Goal: Task Accomplishment & Management: Use online tool/utility

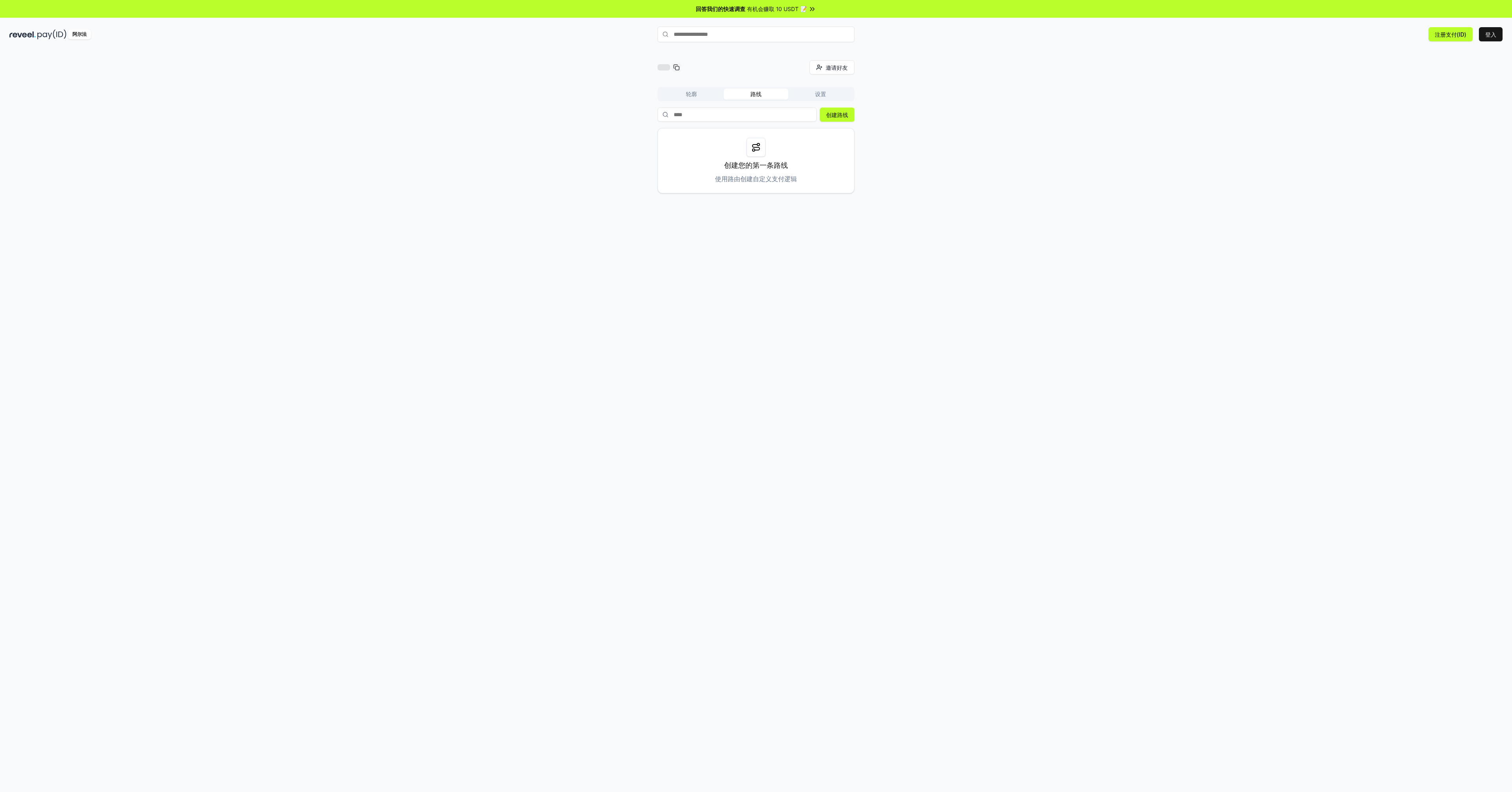
drag, startPoint x: 716, startPoint y: 33, endPoint x: 703, endPoint y: 36, distance: 13.3
drag, startPoint x: 703, startPoint y: 36, endPoint x: 696, endPoint y: 36, distance: 7.0
drag, startPoint x: 696, startPoint y: 36, endPoint x: 713, endPoint y: 37, distance: 17.0
click at [696, 36] on input "text" at bounding box center [755, 34] width 197 height 16
click at [843, 117] on font "创建路线" at bounding box center [837, 115] width 22 height 7
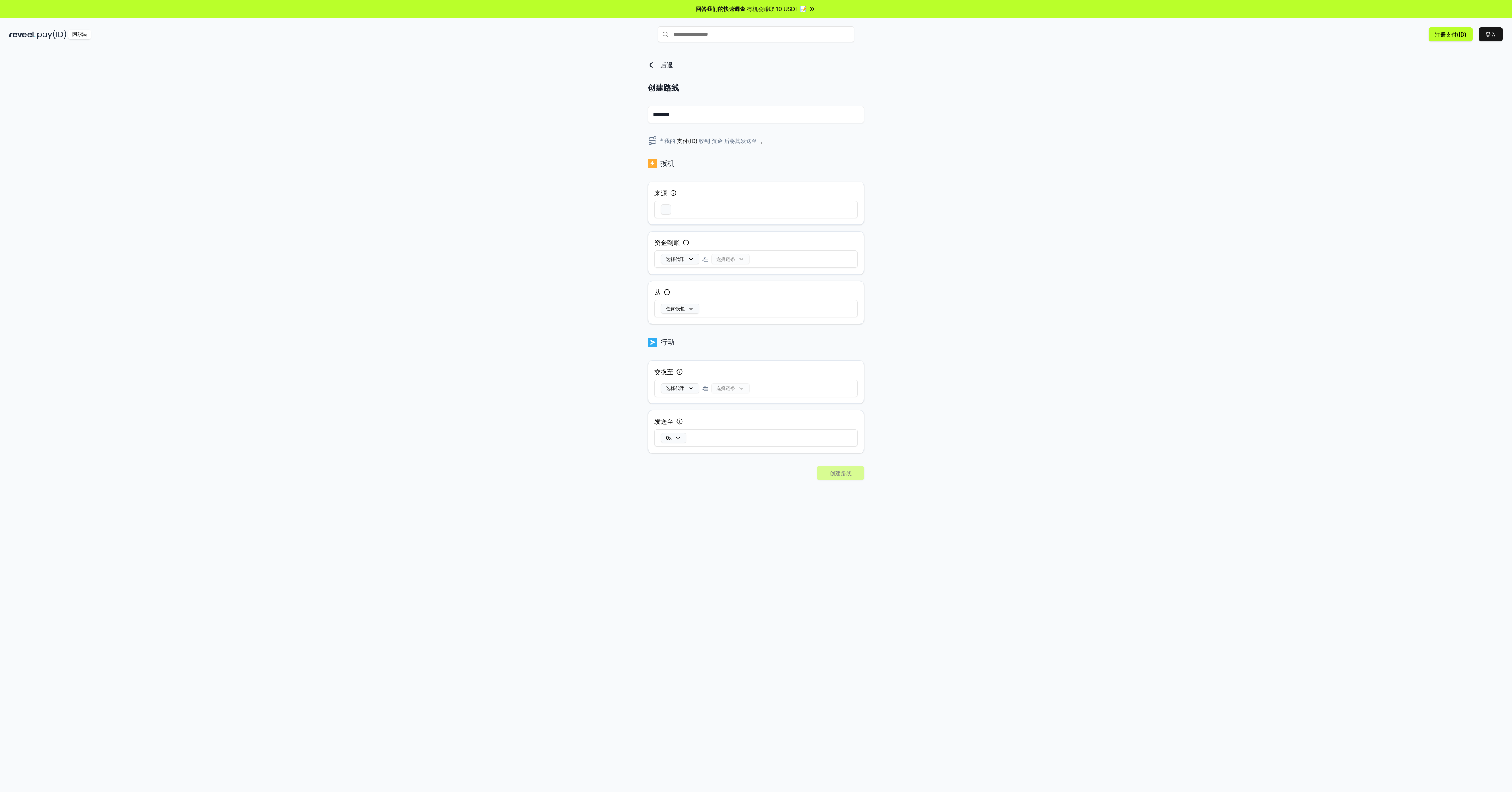
click at [978, 172] on div "后退 创建路线 ******** 当我的 支付(ID) 收到 资金 后将其发送至 。 扳机 来源 资金到账 选择代币 在 选择链条 从 任何钱包 行动 交换至…" at bounding box center [756, 429] width 1512 height 770
click at [681, 113] on input "********" at bounding box center [755, 115] width 216 height 17
click at [1029, 130] on div "后退 创建路线 ******** 当我的 支付(ID) 收到 资金 后将其发送至 。 扳机 来源 资金到账 选择代币 在 选择链条 从 任何钱包 行动 交换至…" at bounding box center [756, 429] width 1512 height 770
drag, startPoint x: 1029, startPoint y: 130, endPoint x: 1364, endPoint y: 133, distance: 335.0
drag, startPoint x: 1364, startPoint y: 133, endPoint x: 1206, endPoint y: 154, distance: 159.4
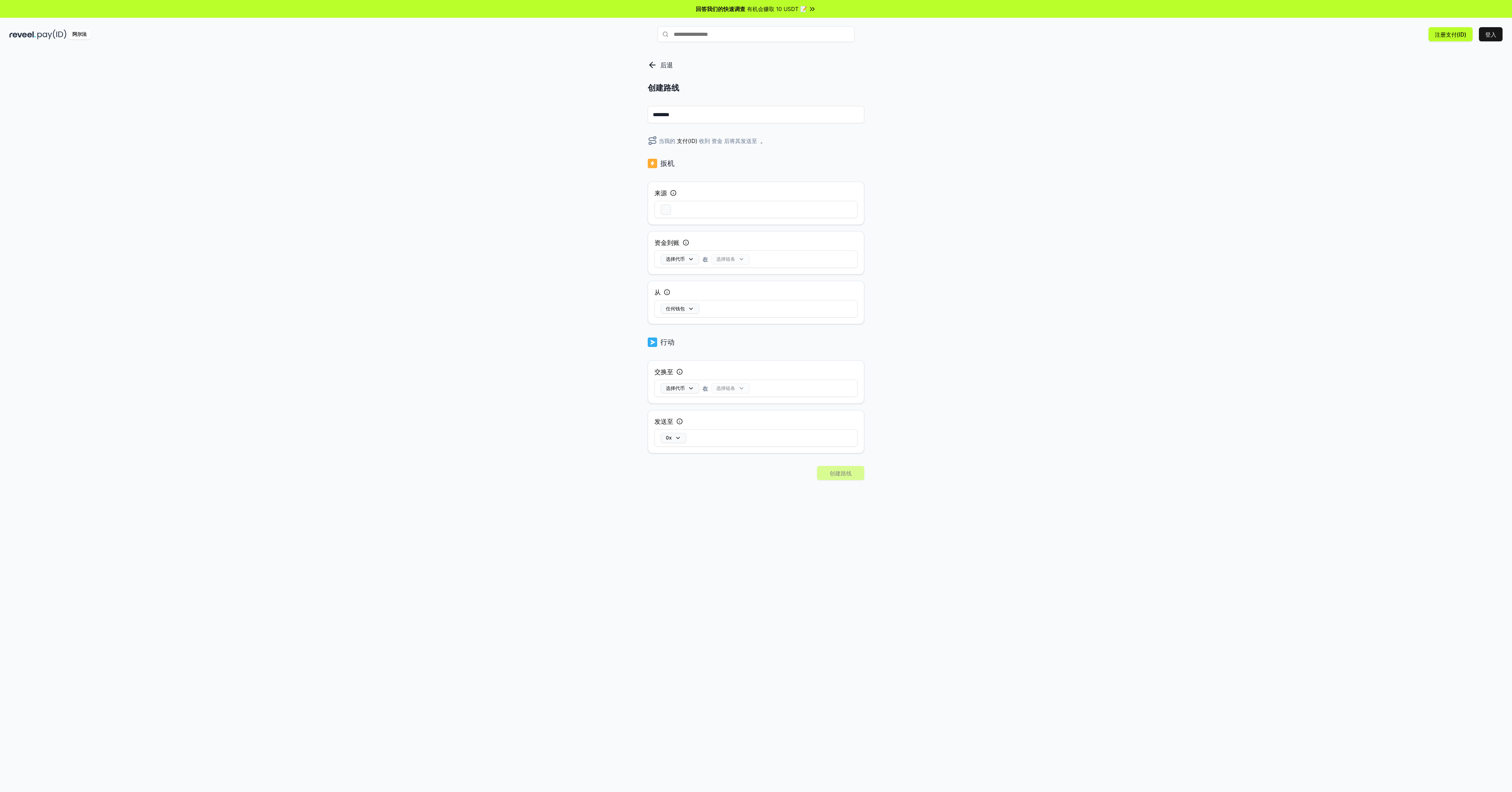
drag, startPoint x: 1206, startPoint y: 154, endPoint x: 1190, endPoint y: 156, distance: 16.1
drag, startPoint x: 1190, startPoint y: 156, endPoint x: 1180, endPoint y: 158, distance: 10.2
drag, startPoint x: 1180, startPoint y: 158, endPoint x: 1171, endPoint y: 159, distance: 9.1
click at [1171, 159] on div "后退 创建路线 ******** 当我的 支付(ID) 收到 资金 后将其发送至 。 扳机 来源 资金到账 选择代币 在 选择链条 从 任何钱包 行动 交换至…" at bounding box center [756, 429] width 1512 height 770
click at [671, 209] on div at bounding box center [756, 209] width 203 height 23
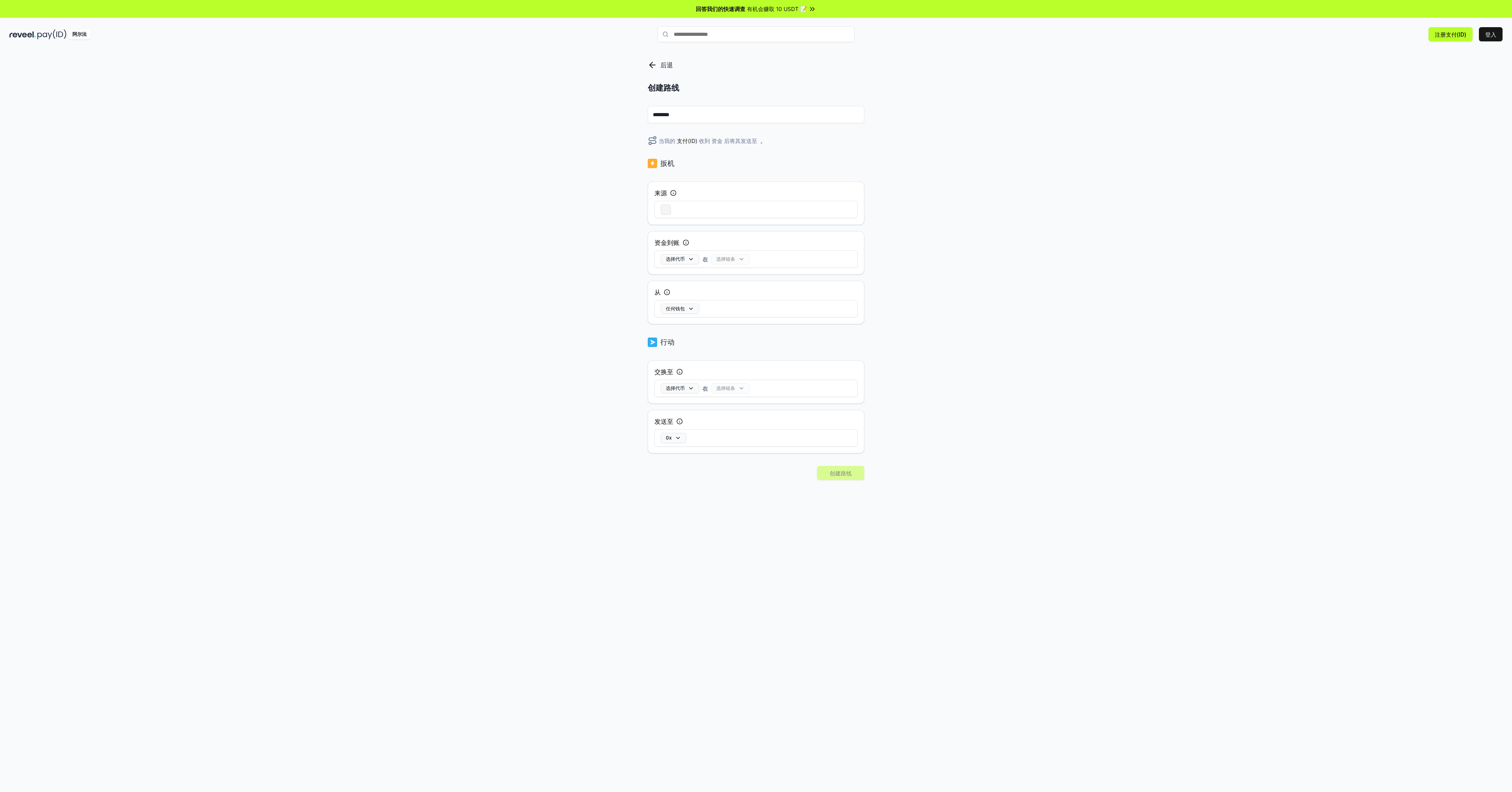
click at [661, 209] on button "button" at bounding box center [666, 209] width 10 height 10
click at [666, 208] on button "button" at bounding box center [666, 209] width 10 height 10
click at [684, 261] on font "选择代币" at bounding box center [675, 259] width 19 height 6
click at [716, 322] on div "USDC" at bounding box center [743, 322] width 142 height 13
drag, startPoint x: 665, startPoint y: 211, endPoint x: 617, endPoint y: 228, distance: 50.9
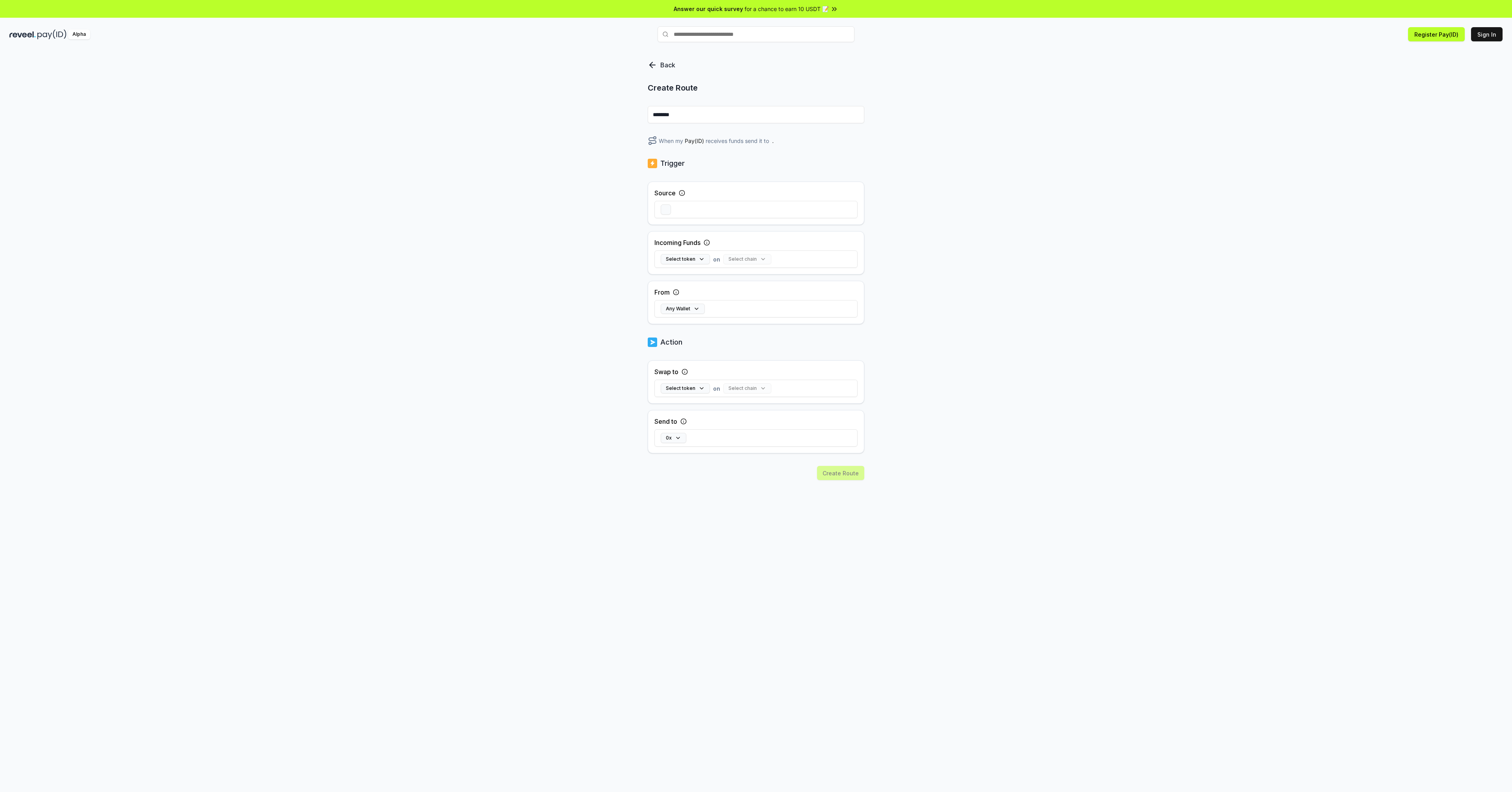
click at [617, 228] on div "Back Create Route ******** When my Pay(ID) receives funds send it to . Trigger …" at bounding box center [756, 429] width 1512 height 770
click at [675, 258] on button "Select token" at bounding box center [685, 260] width 49 height 10
click at [699, 325] on p "USDC" at bounding box center [695, 321] width 16 height 6
click at [930, 290] on div "Back Create Route ******** When my Pay(ID) receives USDC on send it to . Trigge…" at bounding box center [756, 429] width 1512 height 770
click at [746, 259] on button "Select chain" at bounding box center [731, 260] width 48 height 10
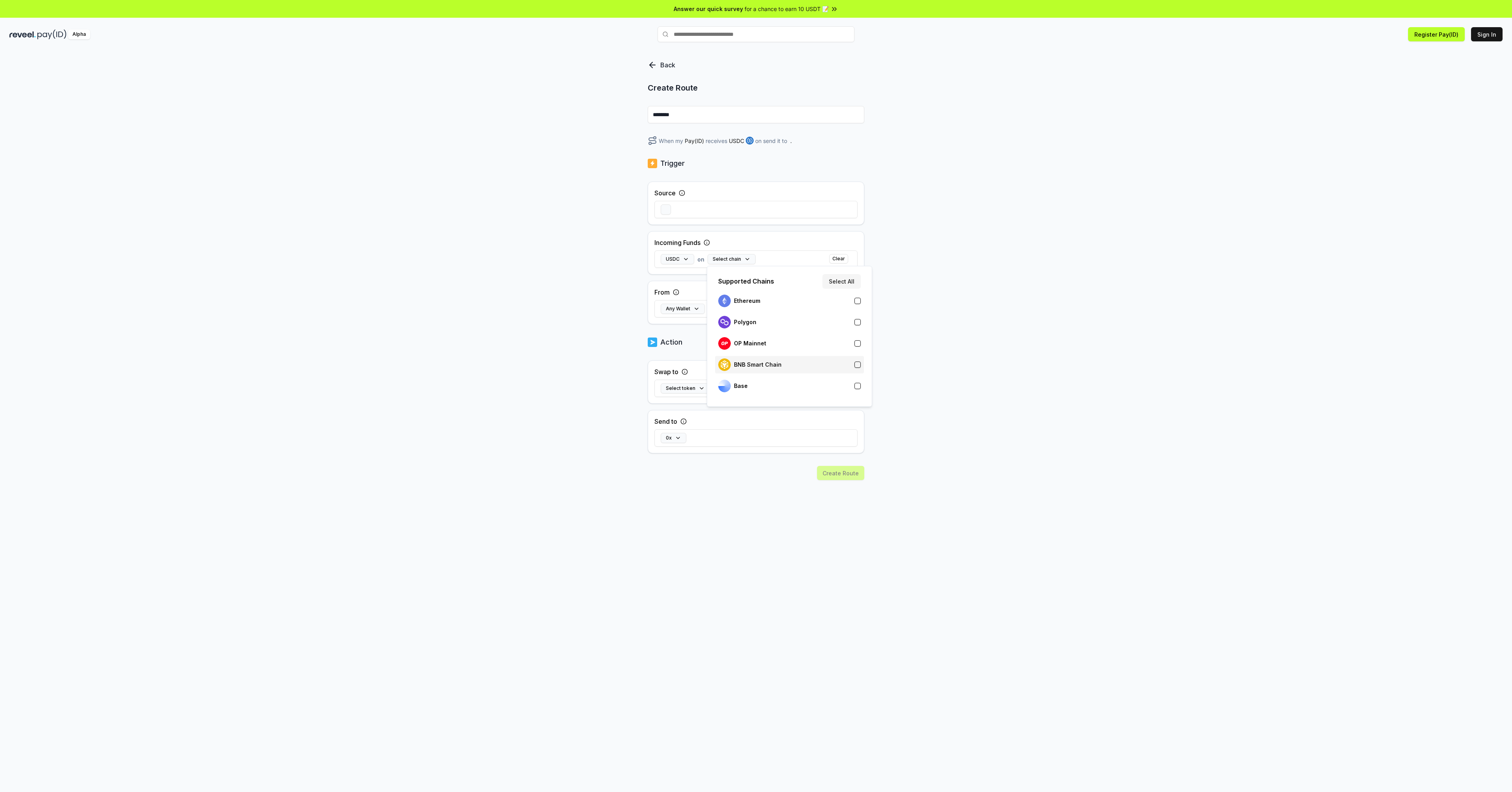
click at [770, 365] on p "BNB Smart Chain" at bounding box center [757, 364] width 48 height 6
click at [903, 343] on div "Back Create Route ******** When my Pay(ID) receives USDC on BNB Smart Chain sen…" at bounding box center [756, 429] width 1512 height 770
click at [686, 307] on button "Any Wallet" at bounding box center [682, 309] width 44 height 10
click at [948, 364] on div "Back Create Route ******** When my Pay(ID) receives USDC on BNB Smart Chain sen…" at bounding box center [756, 429] width 1512 height 770
click at [689, 391] on button "Select token" at bounding box center [685, 388] width 49 height 10
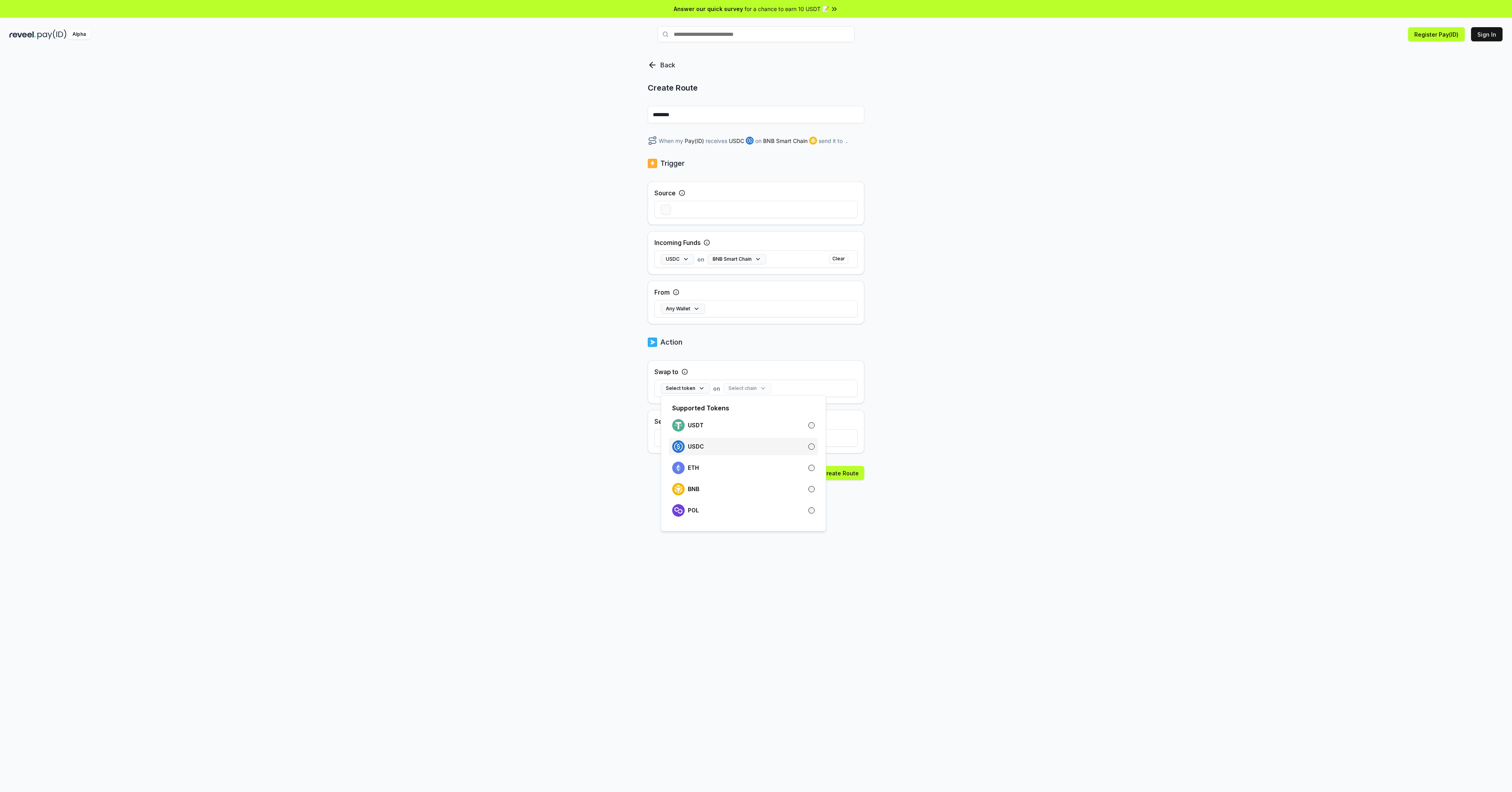
click at [719, 439] on div "USDC" at bounding box center [743, 446] width 148 height 17
click at [743, 398] on button "Select chain" at bounding box center [731, 399] width 48 height 10
click at [759, 505] on div "BNB Smart Chain" at bounding box center [749, 498] width 63 height 13
click at [677, 494] on div "Create Route" at bounding box center [755, 497] width 216 height 42
click at [677, 451] on button "0x" at bounding box center [673, 448] width 25 height 10
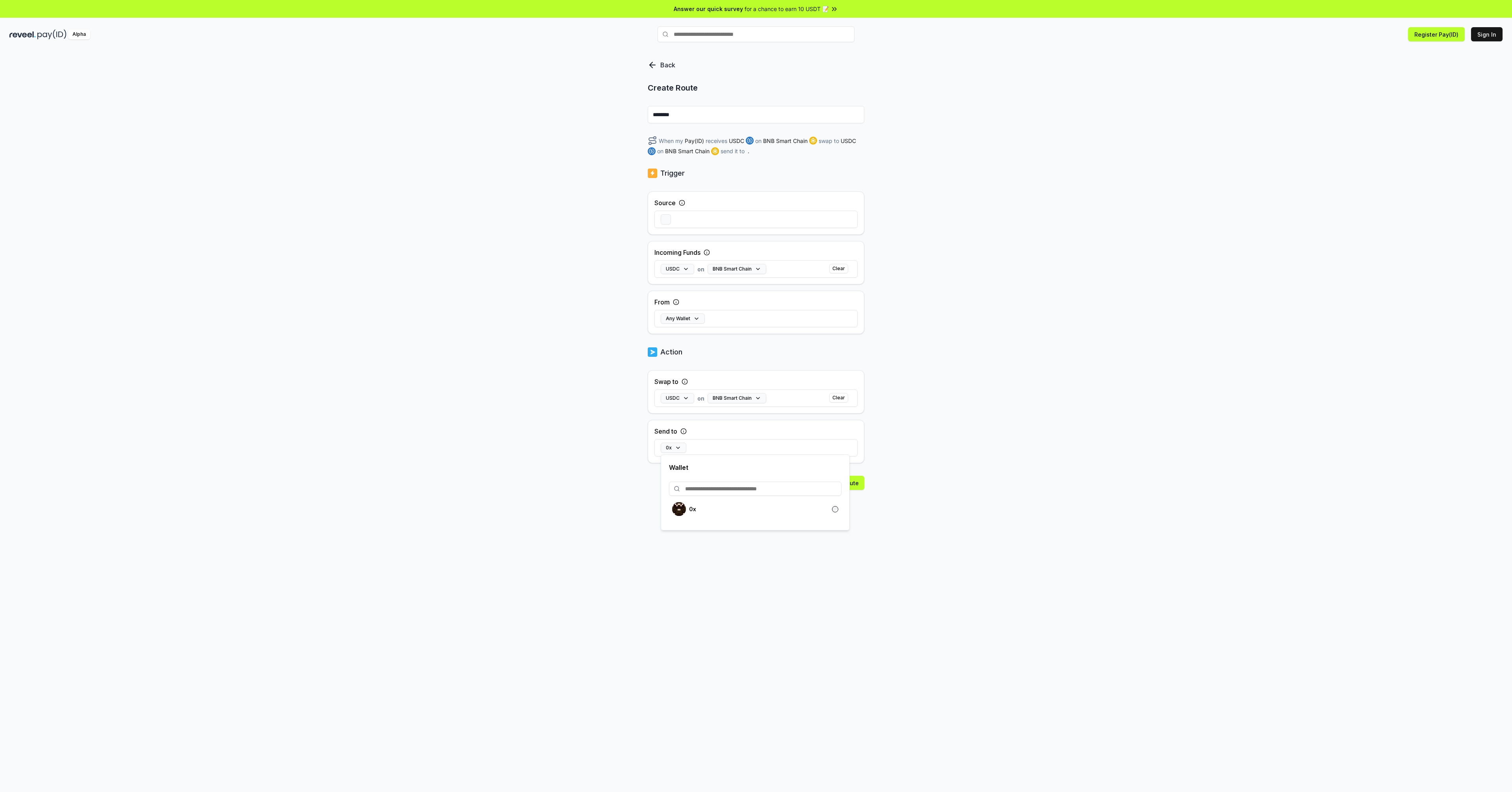
click at [726, 490] on input at bounding box center [755, 489] width 173 height 14
click at [823, 510] on div "0x" at bounding box center [754, 509] width 166 height 14
click at [980, 524] on div "Back Create Route ******** When my Pay(ID) receives USDC on BNB Smart Chain swa…" at bounding box center [756, 429] width 1512 height 770
drag, startPoint x: 959, startPoint y: 354, endPoint x: 1267, endPoint y: 321, distance: 309.8
drag, startPoint x: 1267, startPoint y: 321, endPoint x: 1061, endPoint y: 210, distance: 234.0
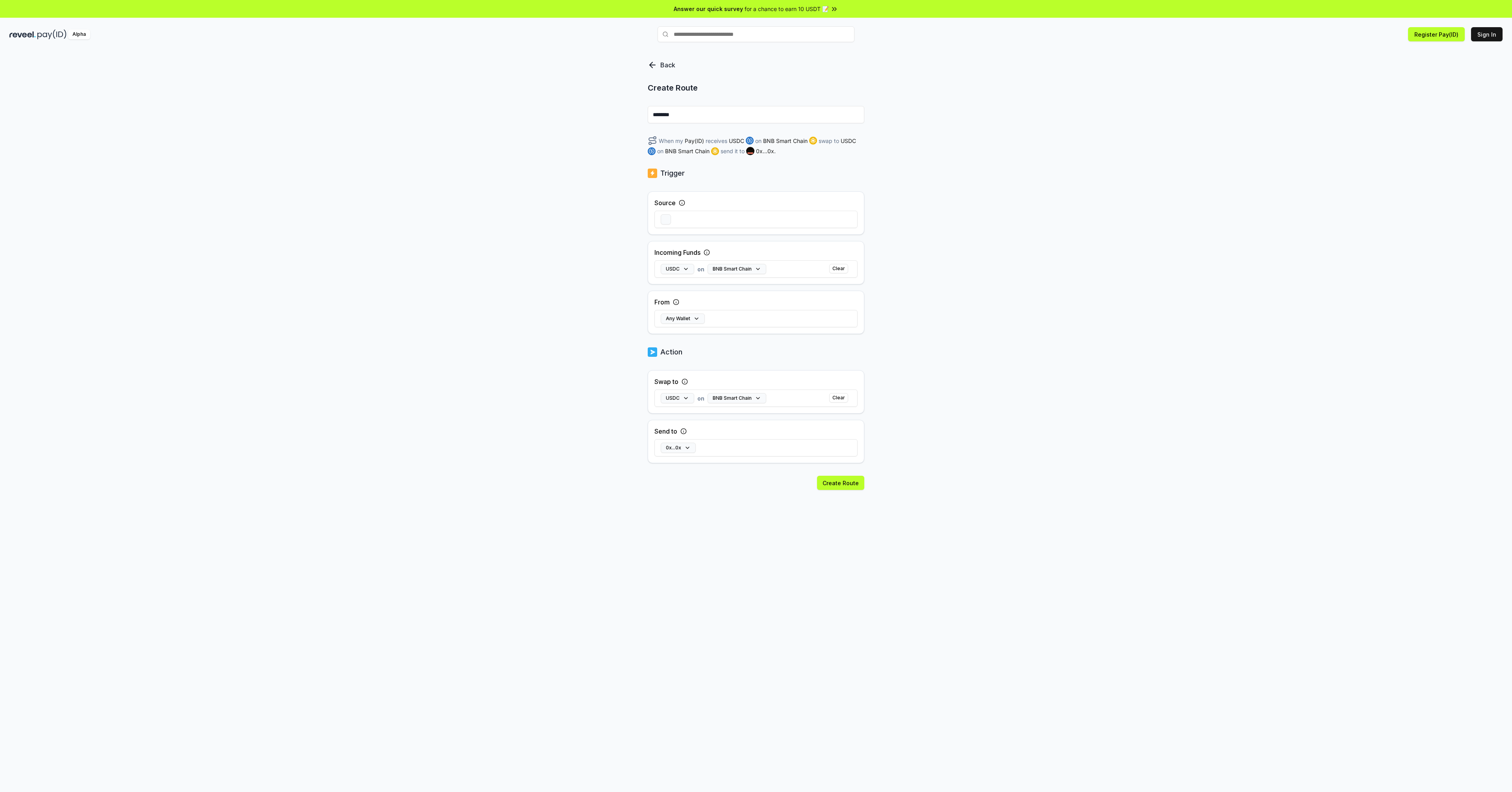
click at [1061, 210] on div "Back Create Route ******** When my Pay(ID) receives USDC on BNB Smart Chain swa…" at bounding box center [756, 429] width 1512 height 770
drag, startPoint x: 1061, startPoint y: 210, endPoint x: 1001, endPoint y: 208, distance: 60.0
drag, startPoint x: 1001, startPoint y: 208, endPoint x: 996, endPoint y: 212, distance: 6.4
drag, startPoint x: 996, startPoint y: 212, endPoint x: 982, endPoint y: 216, distance: 14.6
drag, startPoint x: 982, startPoint y: 216, endPoint x: 970, endPoint y: 221, distance: 13.0
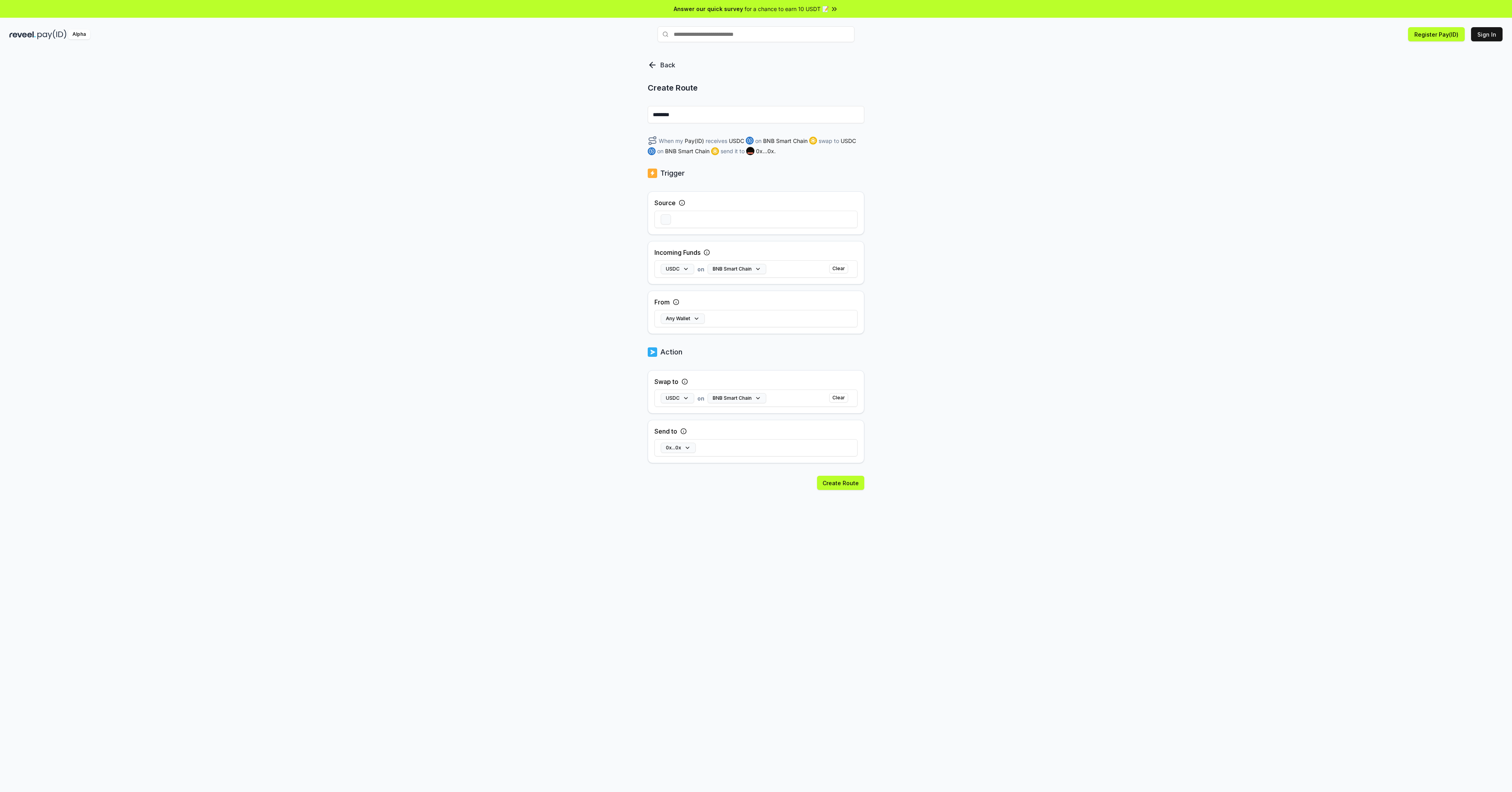
click at [970, 221] on div "Back Create Route ******** When my Pay(ID) receives USDC on BNB Smart Chain swa…" at bounding box center [756, 429] width 1512 height 770
drag, startPoint x: 1123, startPoint y: 68, endPoint x: 720, endPoint y: 70, distance: 403.0
drag, startPoint x: 720, startPoint y: 72, endPoint x: 548, endPoint y: 90, distance: 172.9
drag, startPoint x: 548, startPoint y: 90, endPoint x: 525, endPoint y: 95, distance: 23.5
drag, startPoint x: 525, startPoint y: 95, endPoint x: 462, endPoint y: 95, distance: 63.0
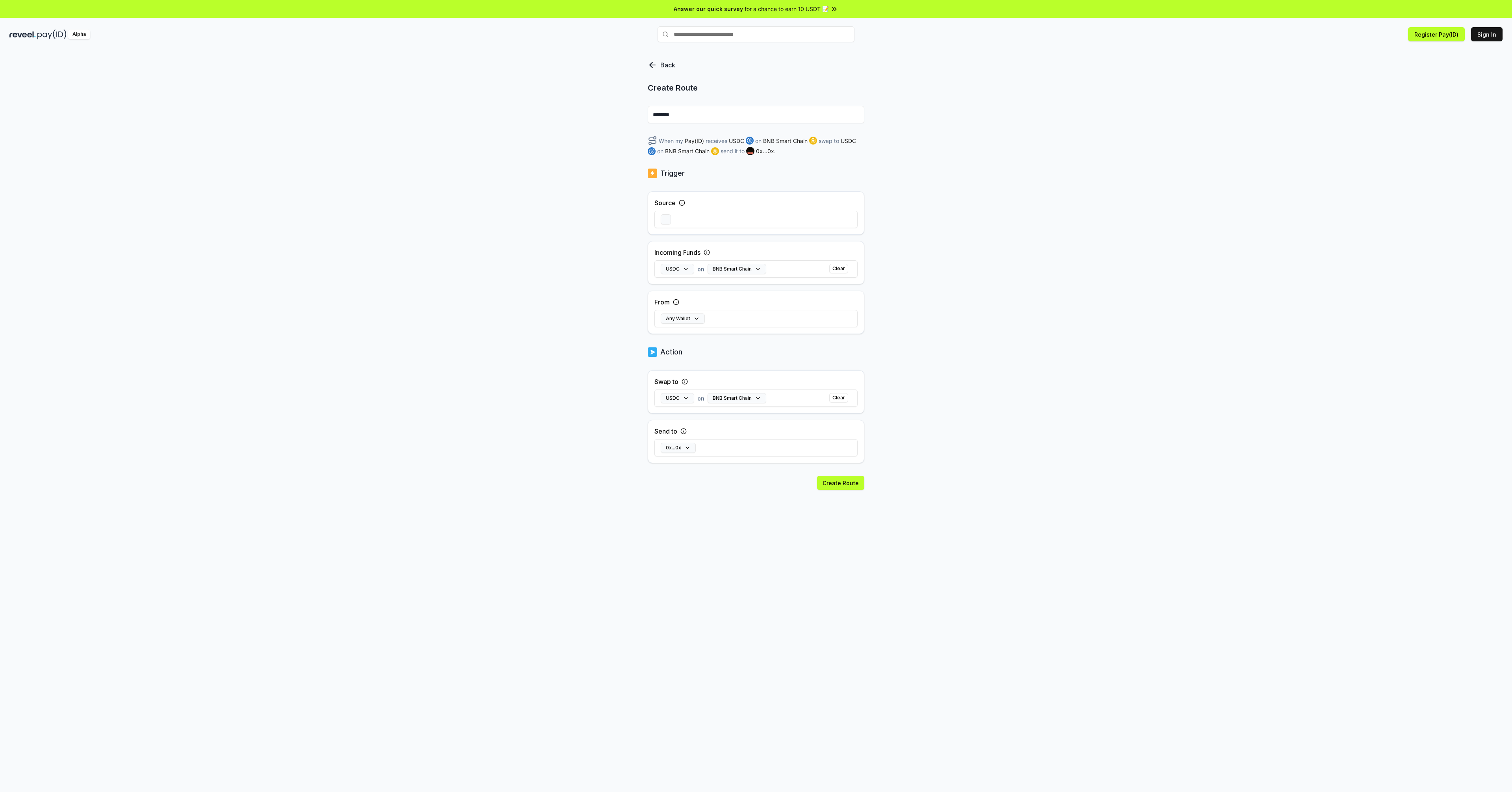
drag, startPoint x: 462, startPoint y: 95, endPoint x: 415, endPoint y: 58, distance: 59.8
click at [390, 97] on div "Back Create Route ******** When my Pay(ID) receives USDC on BNB Smart Chain swa…" at bounding box center [756, 429] width 1512 height 770
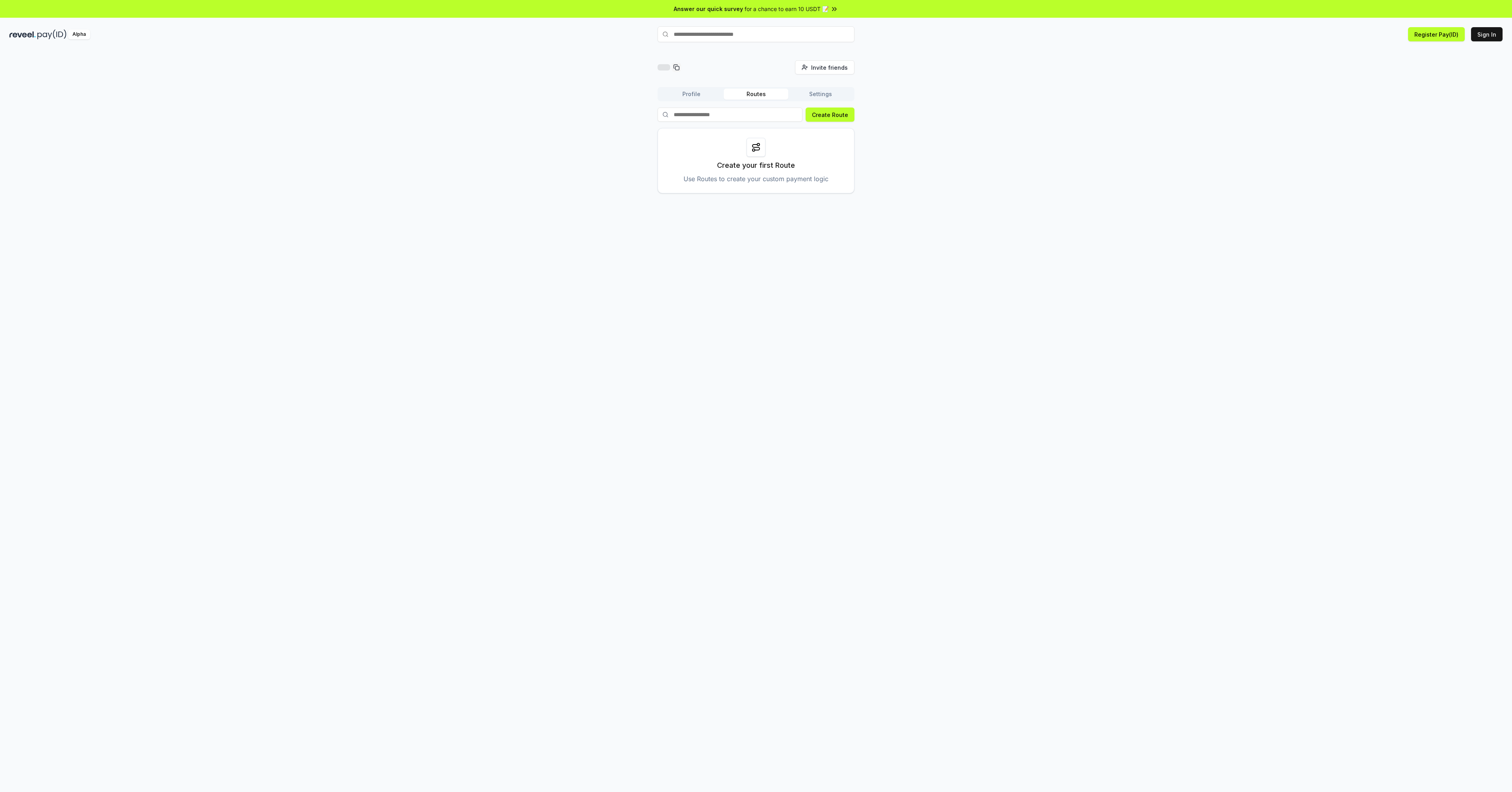
click at [920, 82] on div "Invite friends Invite Profile Routes Settings Create Route Create your first Ro…" at bounding box center [756, 126] width 1493 height 133
drag, startPoint x: 750, startPoint y: 152, endPoint x: 741, endPoint y: 153, distance: 9.1
click at [741, 153] on div "创建您的第一条路线 使用路由创建自定义支付逻辑" at bounding box center [755, 160] width 197 height 65
click at [810, 93] on button "设置" at bounding box center [820, 94] width 64 height 11
click at [835, 135] on font "编辑" at bounding box center [835, 135] width 11 height 7
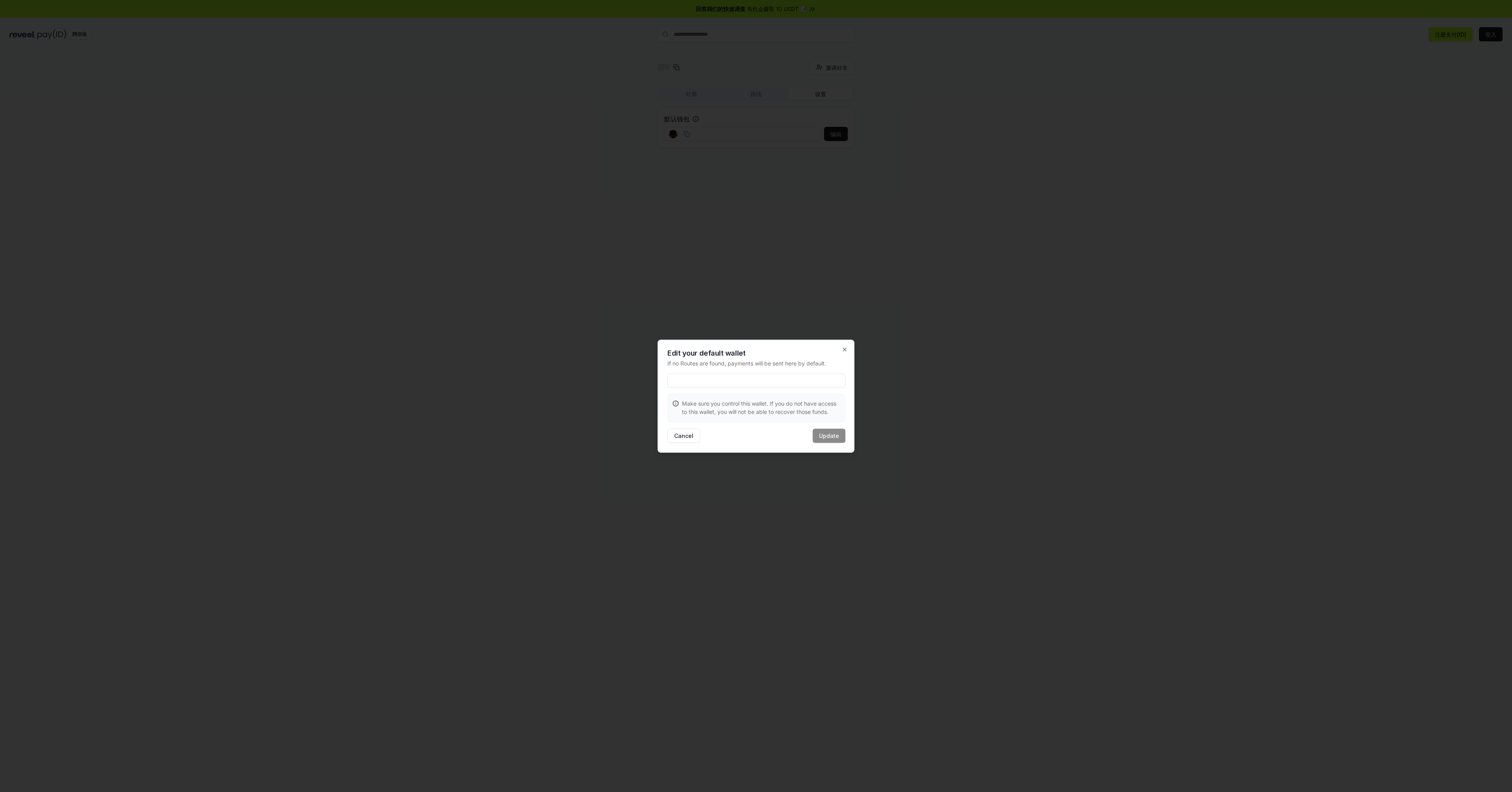
drag, startPoint x: 767, startPoint y: 387, endPoint x: 752, endPoint y: 387, distance: 15.0
drag, startPoint x: 752, startPoint y: 387, endPoint x: 726, endPoint y: 386, distance: 26.0
drag, startPoint x: 726, startPoint y: 386, endPoint x: 715, endPoint y: 386, distance: 11.0
drag, startPoint x: 713, startPoint y: 386, endPoint x: 707, endPoint y: 386, distance: 6.0
drag, startPoint x: 707, startPoint y: 386, endPoint x: 687, endPoint y: 385, distance: 20.0
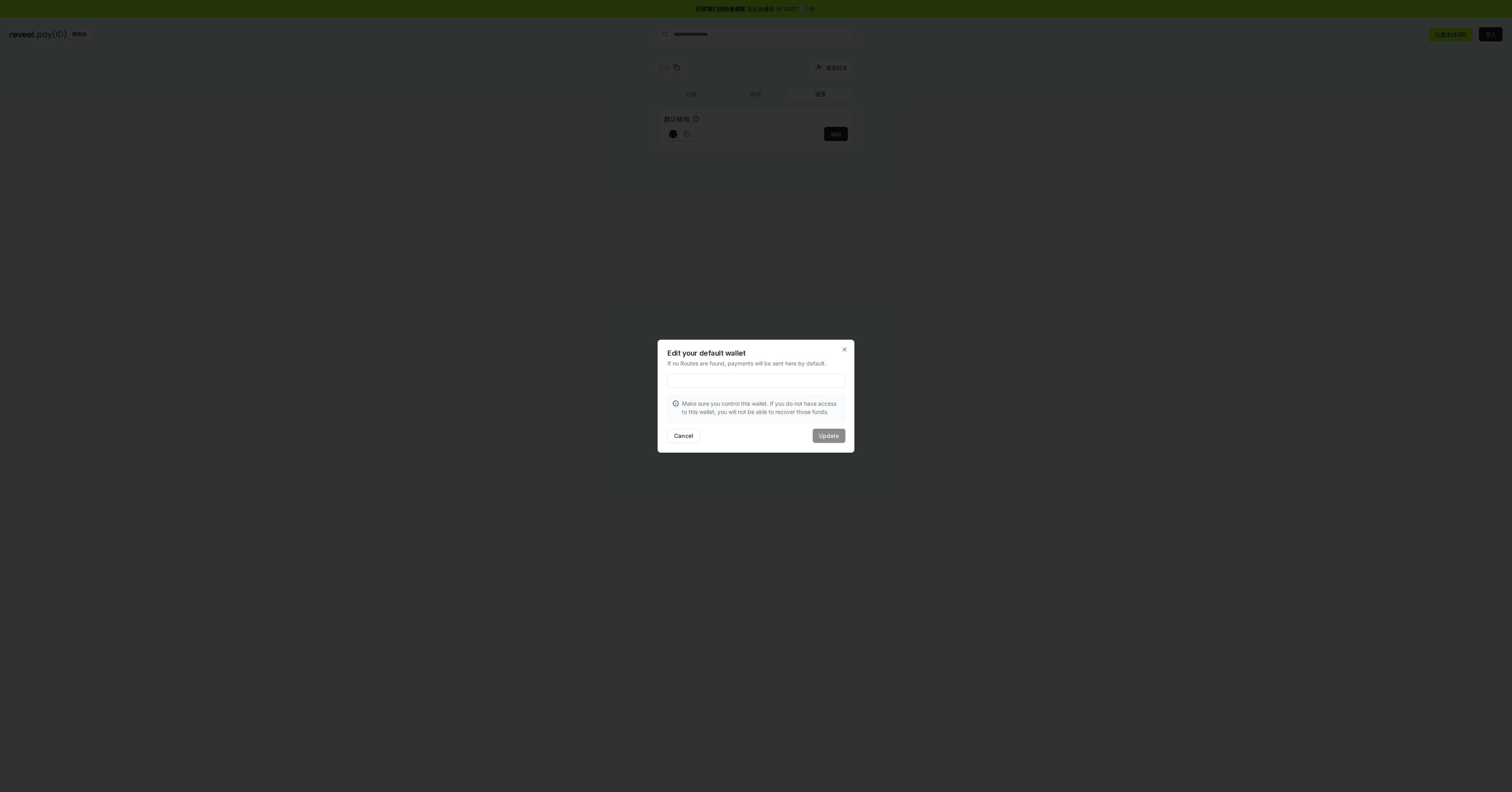
click at [684, 384] on input at bounding box center [756, 380] width 178 height 14
click at [846, 352] on icon "button" at bounding box center [844, 349] width 6 height 6
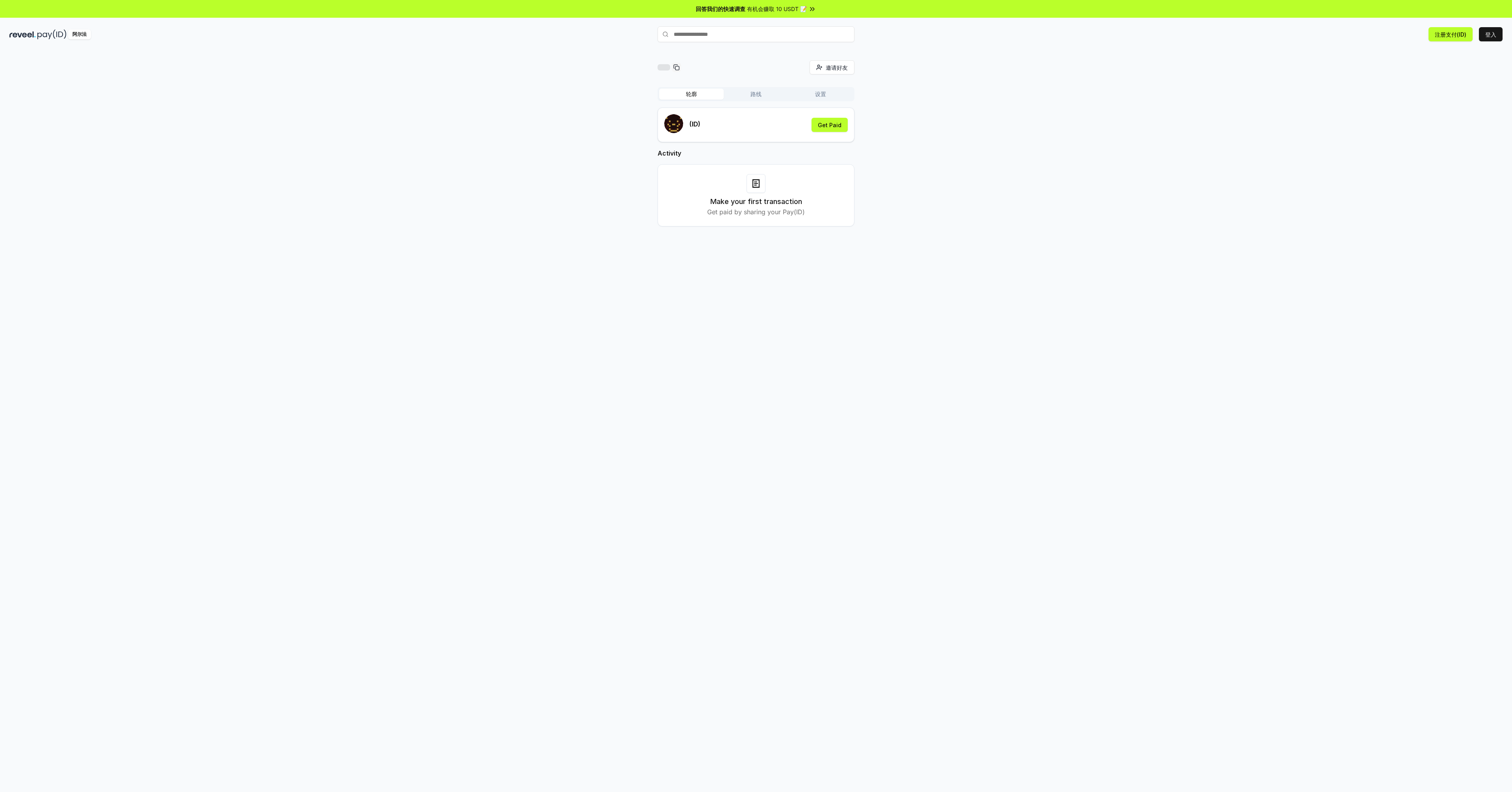
click at [687, 91] on font "轮廓" at bounding box center [691, 94] width 11 height 7
click at [754, 183] on icon at bounding box center [756, 183] width 3 height 0
drag, startPoint x: 750, startPoint y: 185, endPoint x: 753, endPoint y: 170, distance: 15.3
click at [750, 185] on div at bounding box center [756, 183] width 19 height 19
click at [742, 96] on button "路线" at bounding box center [756, 94] width 64 height 11
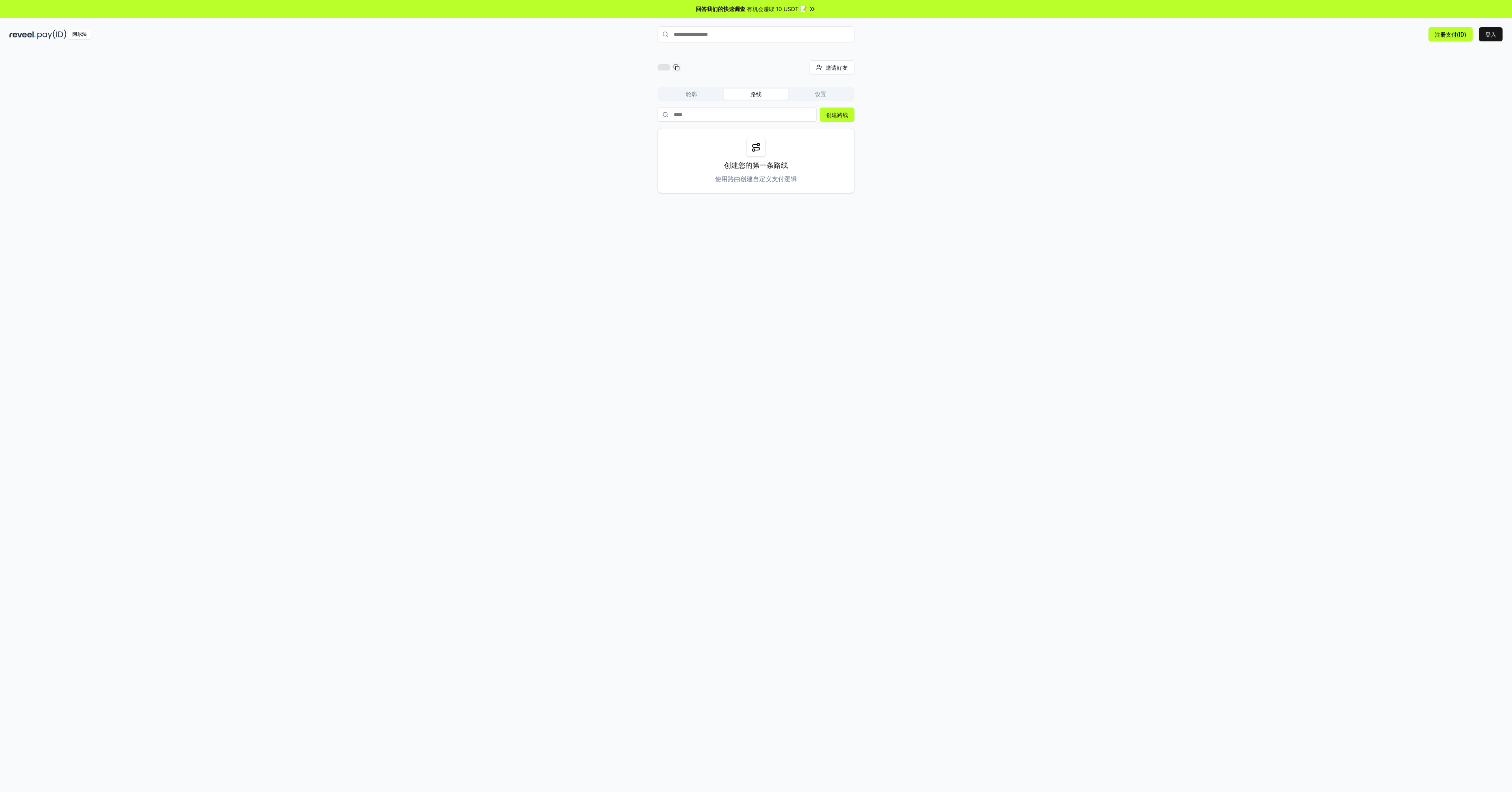
click at [691, 36] on input "text" at bounding box center [755, 34] width 197 height 16
drag, startPoint x: 691, startPoint y: 36, endPoint x: 628, endPoint y: 51, distance: 64.8
click at [628, 51] on div "邀请好友 邀请 轮廓 路线 设置 创建路线 创建您的第一条路线 使用路由创建自定义支付逻辑" at bounding box center [756, 429] width 1512 height 770
drag, startPoint x: 920, startPoint y: 35, endPoint x: 832, endPoint y: 42, distance: 88.3
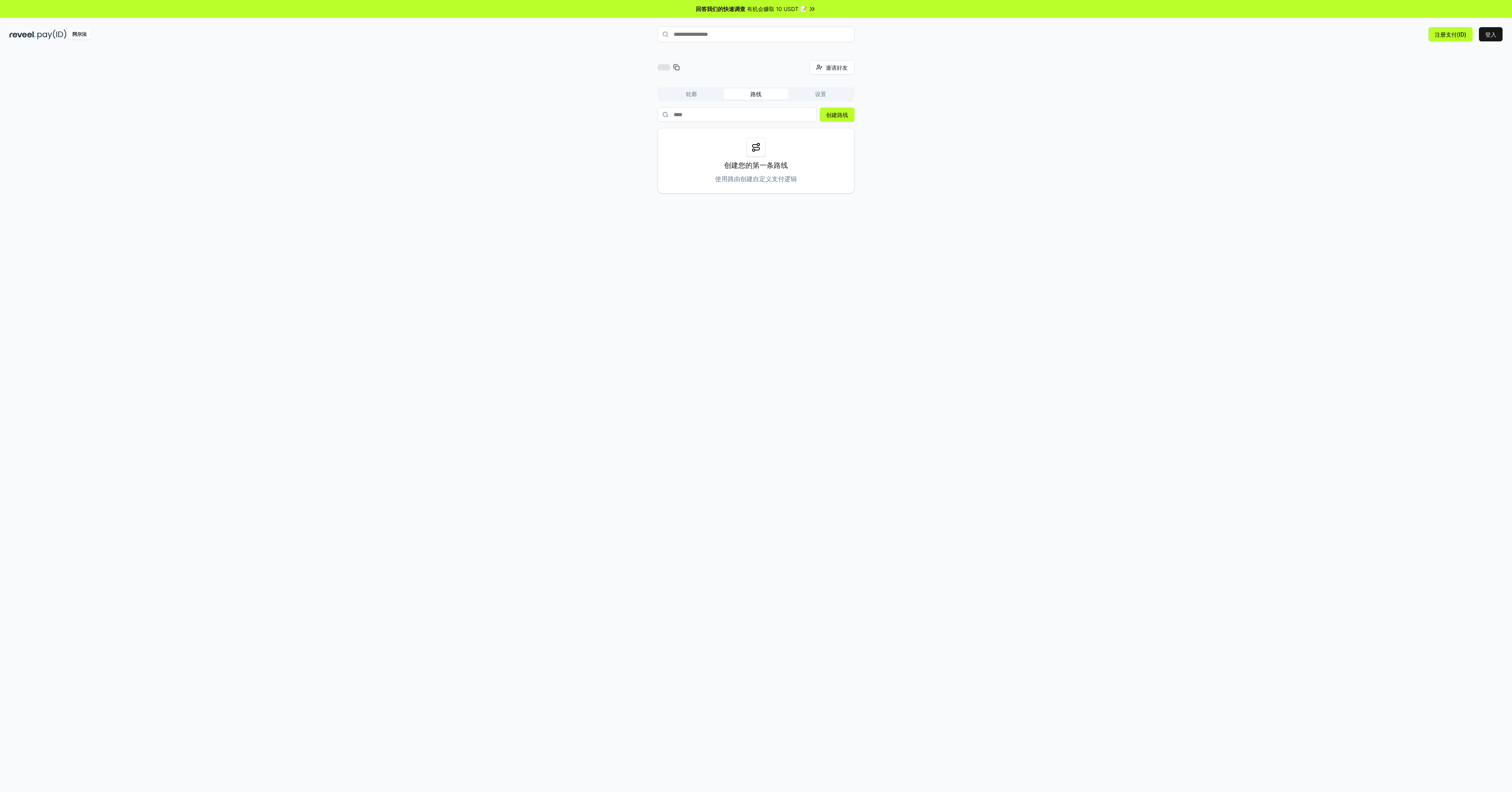
drag, startPoint x: 832, startPoint y: 42, endPoint x: 806, endPoint y: 38, distance: 26.3
drag, startPoint x: 806, startPoint y: 38, endPoint x: 779, endPoint y: 39, distance: 27.0
drag, startPoint x: 779, startPoint y: 39, endPoint x: 737, endPoint y: 38, distance: 42.0
drag, startPoint x: 737, startPoint y: 38, endPoint x: 731, endPoint y: 34, distance: 7.2
click at [731, 34] on input "text" at bounding box center [755, 34] width 197 height 16
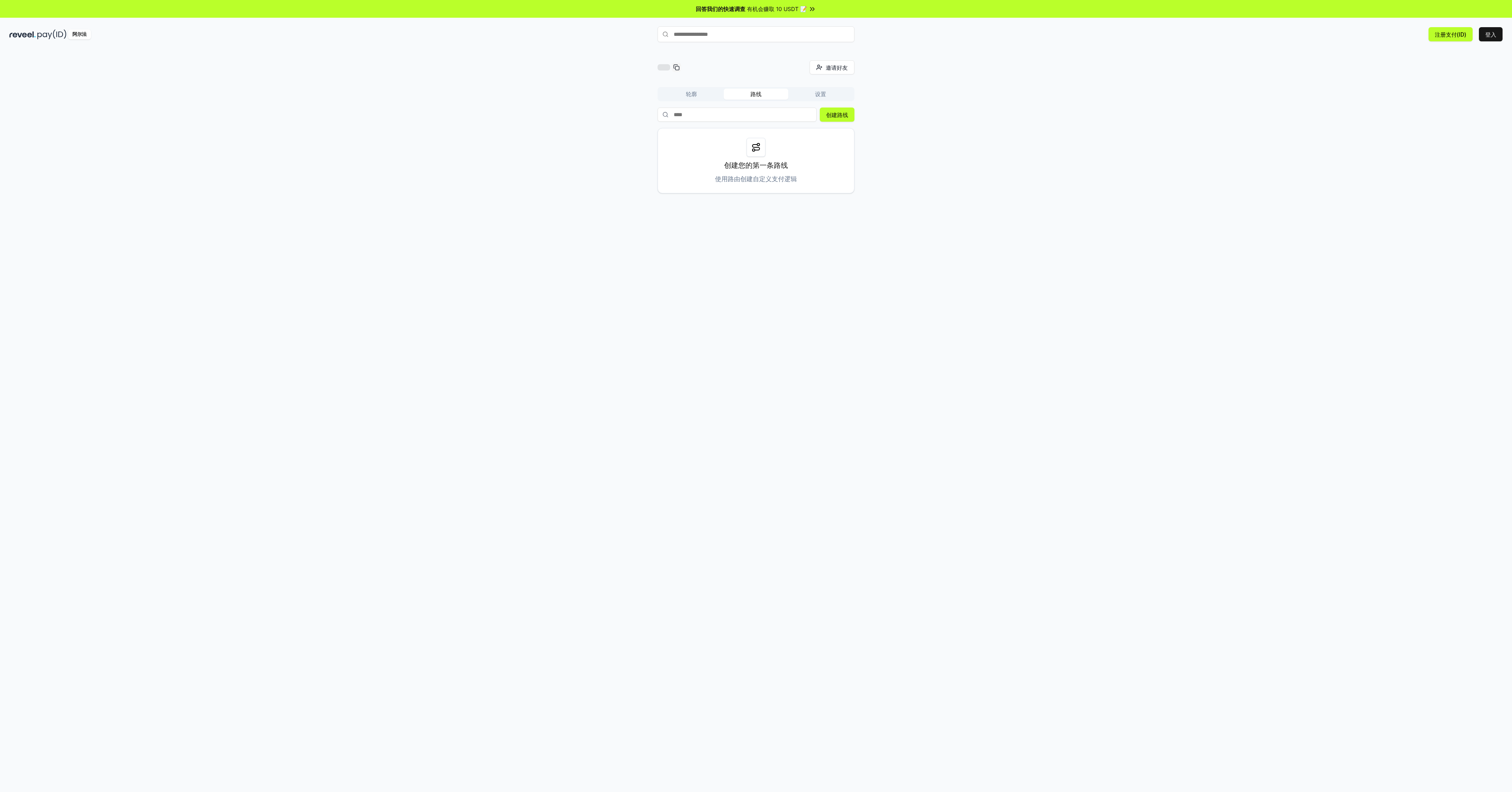
click at [515, 55] on div "邀请好友 邀请 轮廓 路线 设置 创建路线 创建您的第一条路线 使用路由创建自定义支付逻辑" at bounding box center [756, 429] width 1512 height 770
drag, startPoint x: 515, startPoint y: 55, endPoint x: 428, endPoint y: 59, distance: 87.1
drag, startPoint x: 428, startPoint y: 59, endPoint x: 404, endPoint y: 69, distance: 26.0
drag, startPoint x: 404, startPoint y: 69, endPoint x: 377, endPoint y: 74, distance: 27.5
click at [377, 74] on div "邀请好友 邀请 轮廓 路线 设置 创建路线 创建您的第一条路线 使用路由创建自定义支付逻辑" at bounding box center [756, 126] width 1493 height 133
